Goal: Transaction & Acquisition: Purchase product/service

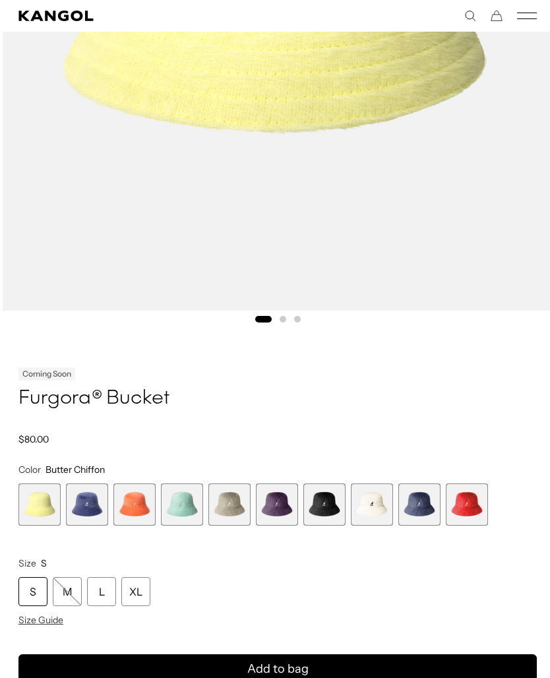
scroll to position [502, 0]
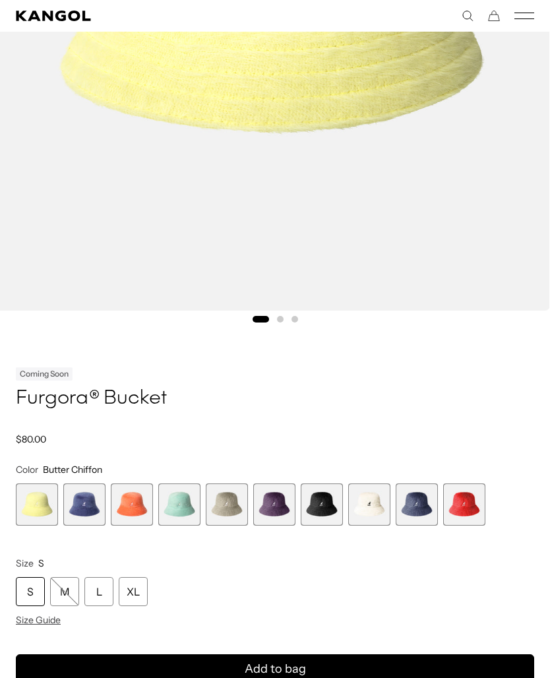
click at [314, 503] on span "7 of 10" at bounding box center [322, 504] width 42 height 42
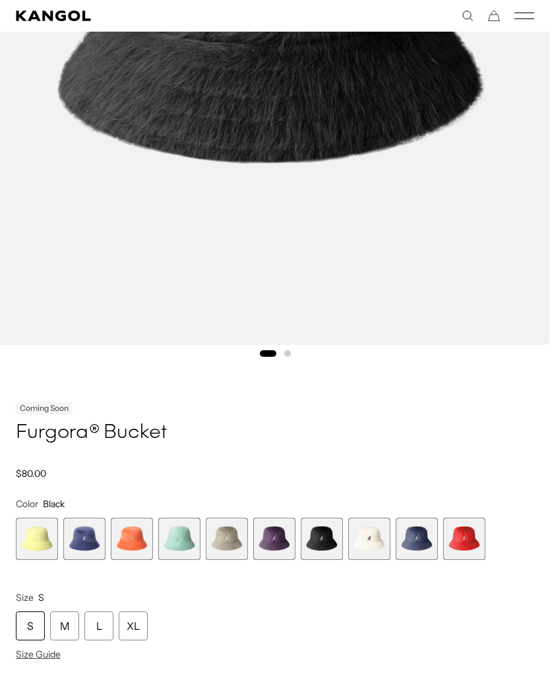
scroll to position [461, 0]
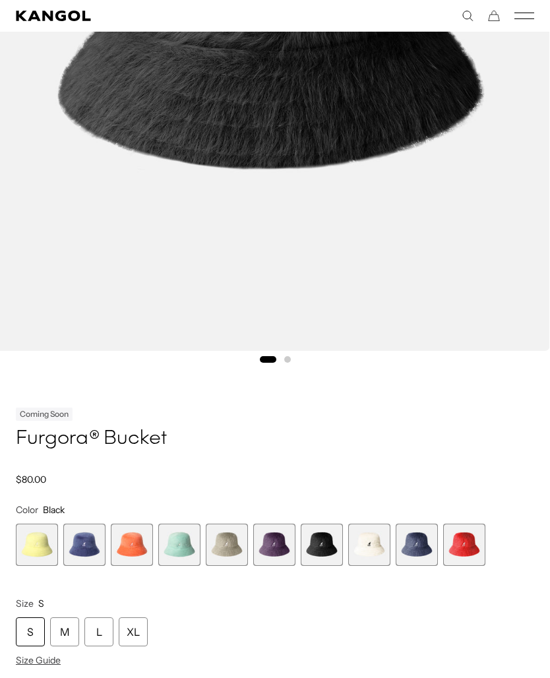
click at [316, 537] on span "7 of 10" at bounding box center [322, 544] width 42 height 42
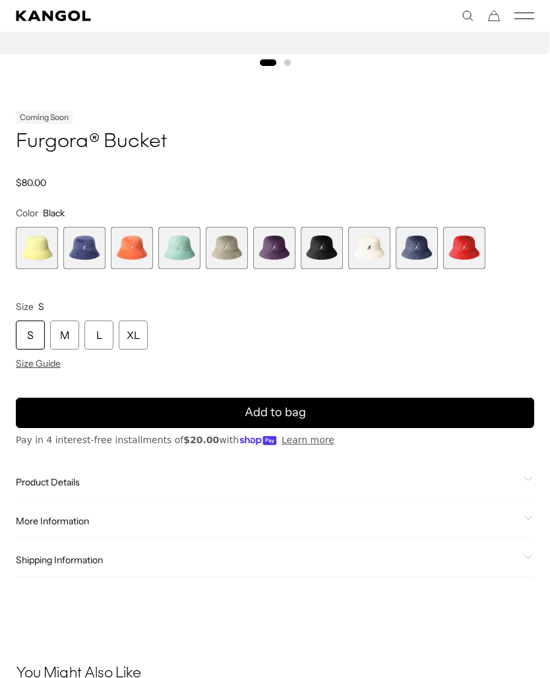
scroll to position [749, 0]
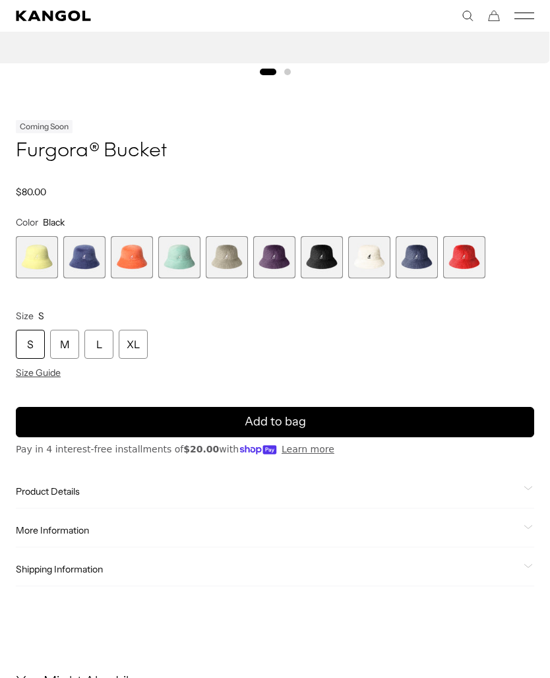
click at [136, 260] on span "3 of 10" at bounding box center [132, 257] width 42 height 42
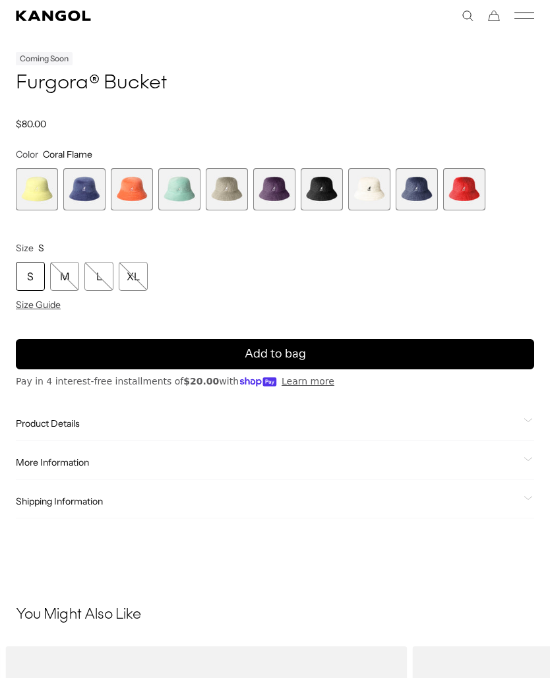
scroll to position [817, 0]
click at [320, 187] on span "7 of 10" at bounding box center [322, 189] width 42 height 42
click at [100, 278] on div "L" at bounding box center [98, 276] width 29 height 29
click at [35, 291] on div "S M L XL Size Guide" at bounding box center [275, 286] width 518 height 49
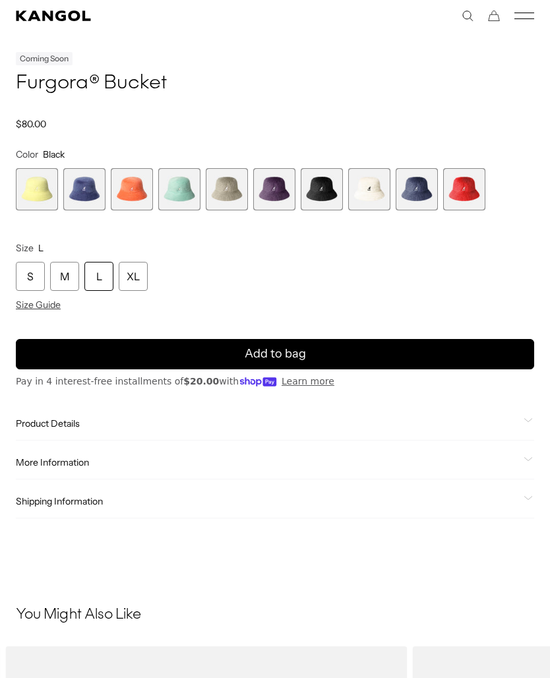
click at [35, 291] on div "S M L XL Size Guide" at bounding box center [275, 286] width 518 height 49
click at [42, 299] on span "Size Guide" at bounding box center [38, 305] width 45 height 12
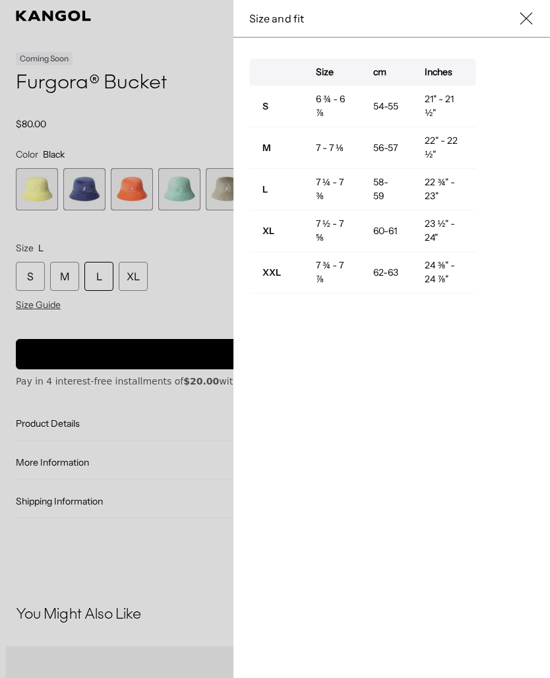
scroll to position [0, 272]
click at [526, 23] on icon at bounding box center [525, 18] width 13 height 13
